Goal: Information Seeking & Learning: Understand process/instructions

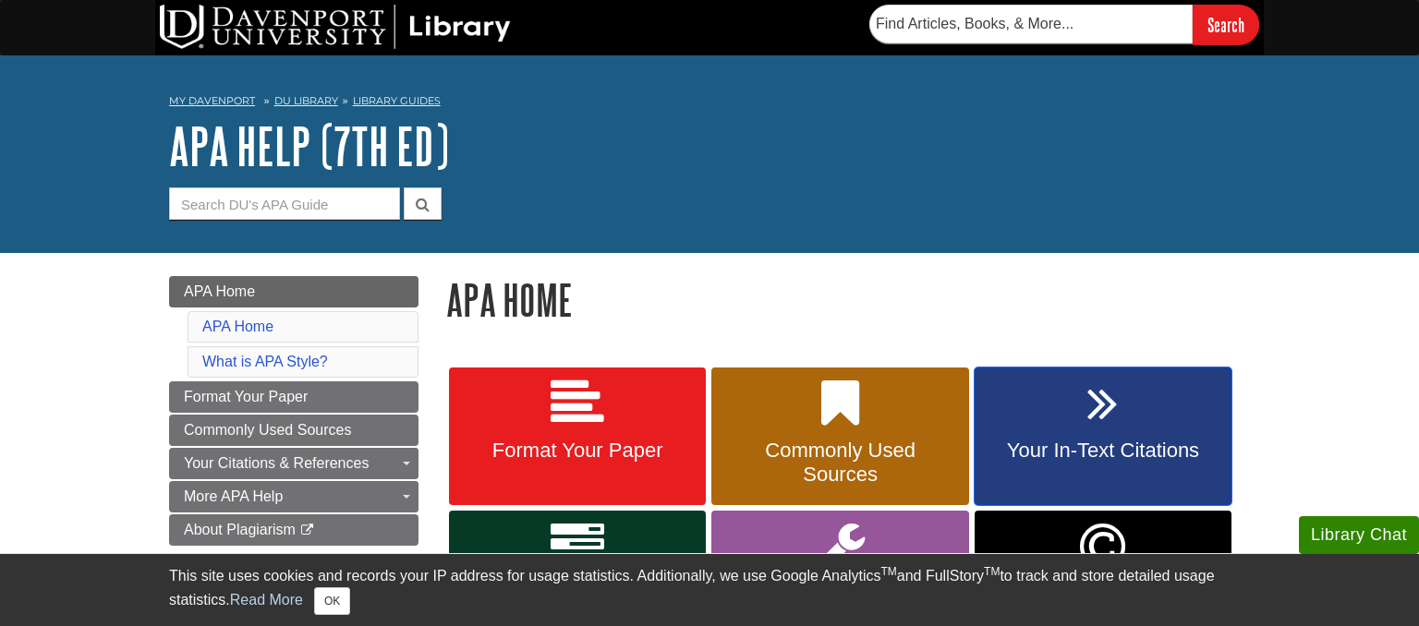
click at [1093, 443] on span "Your In-Text Citations" at bounding box center [1102, 451] width 229 height 24
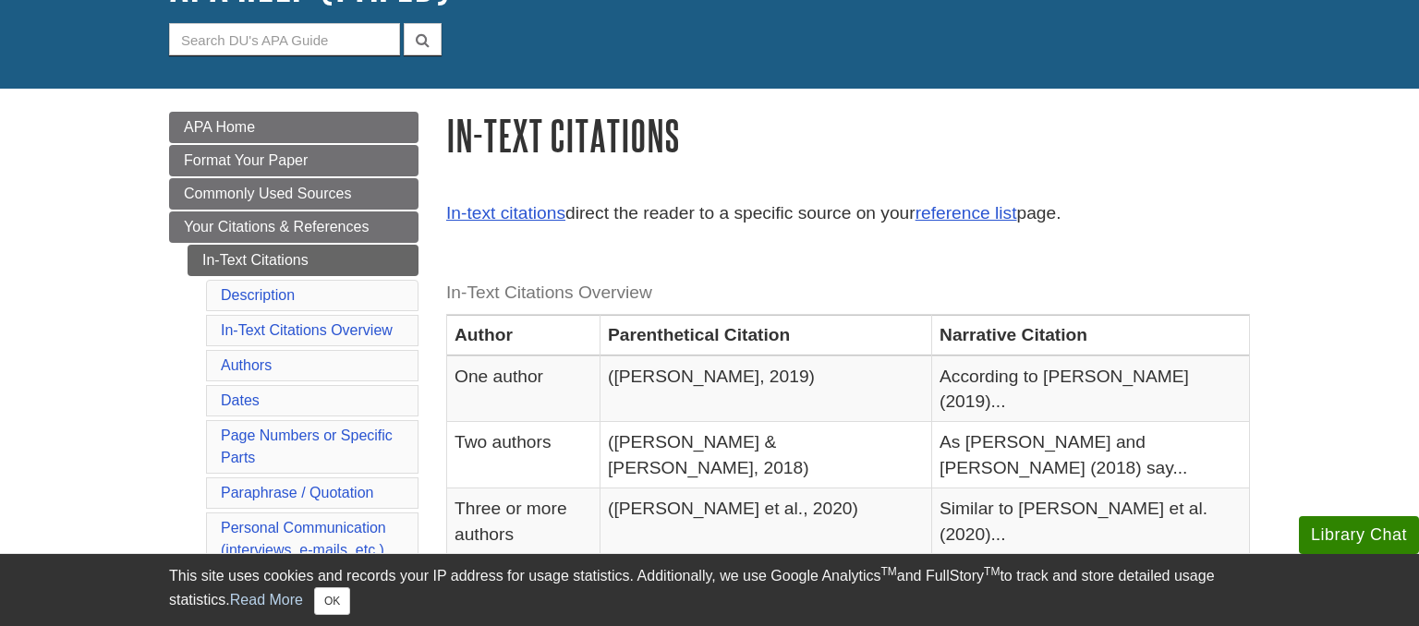
scroll to position [166, 0]
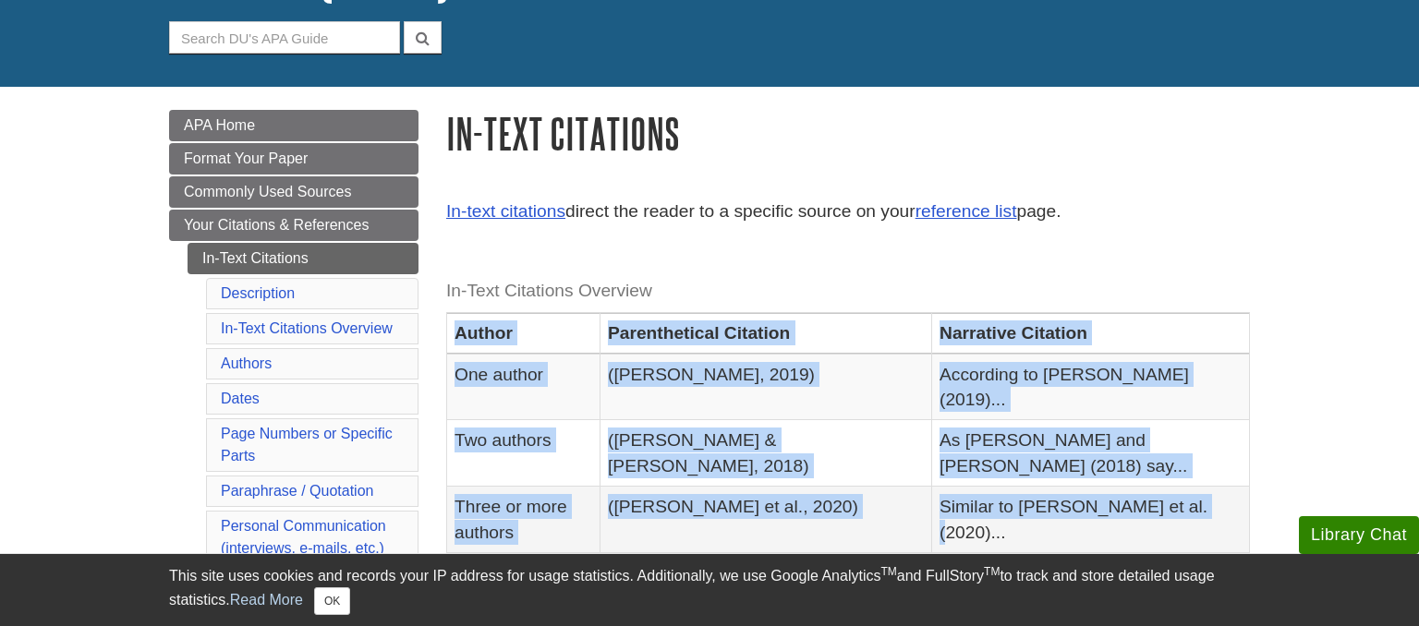
drag, startPoint x: 457, startPoint y: 336, endPoint x: 1223, endPoint y: 484, distance: 779.9
